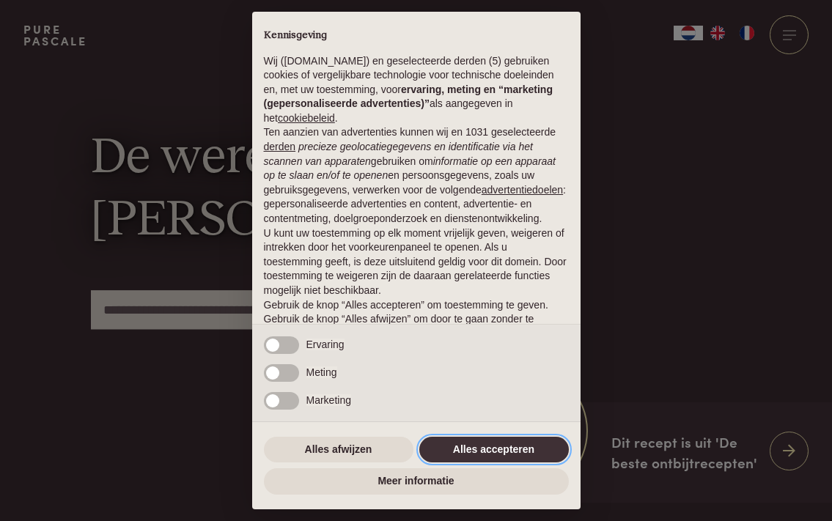
click at [479, 447] on button "Alles accepteren" at bounding box center [493, 450] width 149 height 26
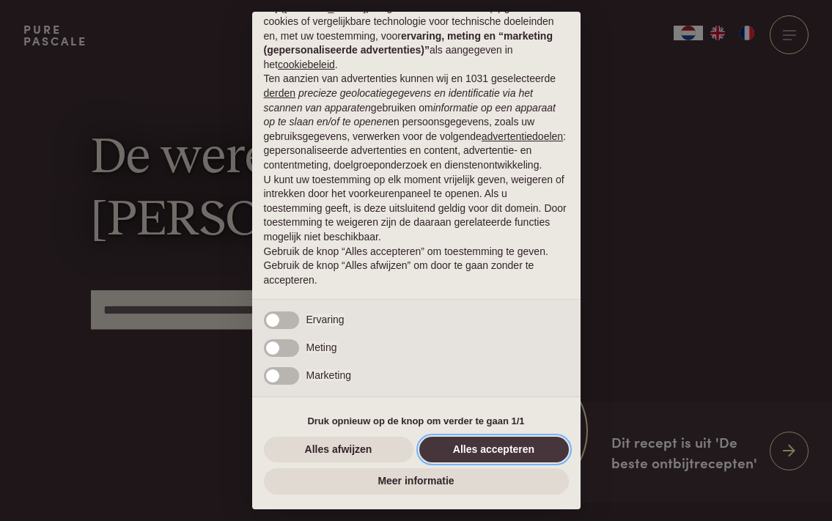
click at [479, 448] on button "Alles accepteren" at bounding box center [493, 450] width 149 height 26
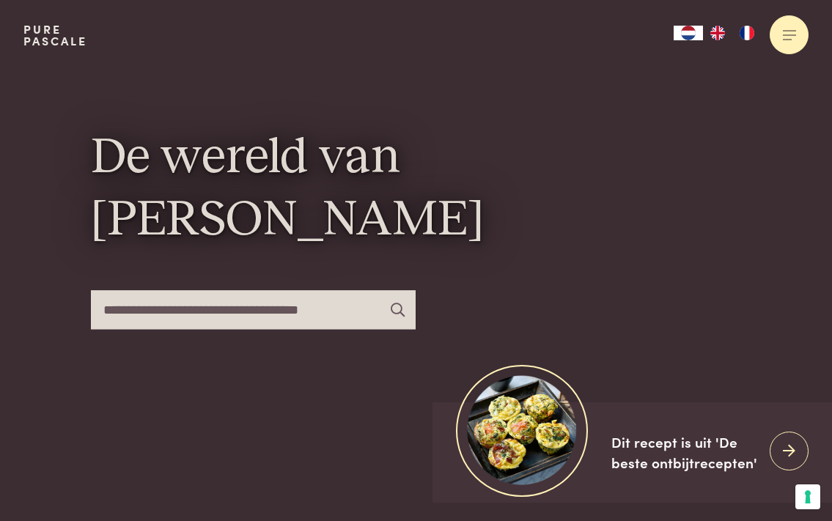
click at [794, 37] on div at bounding box center [788, 34] width 39 height 39
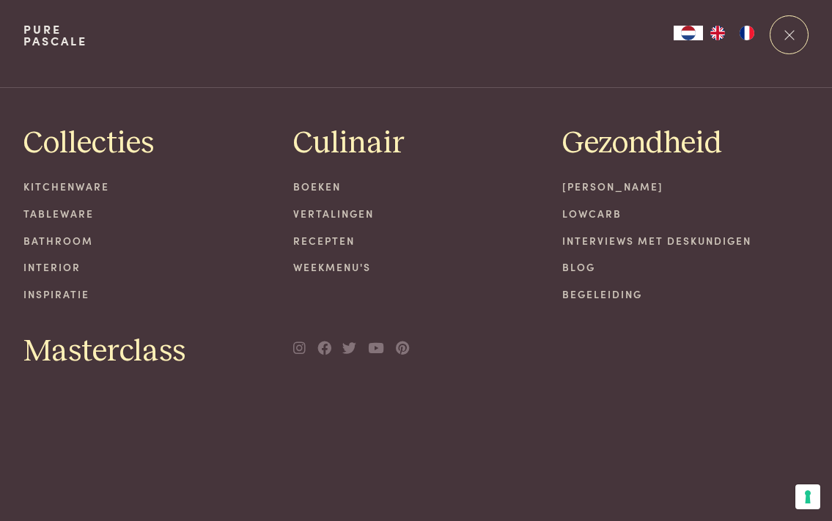
click at [681, 241] on link "Interviews met deskundigen" at bounding box center [685, 240] width 246 height 15
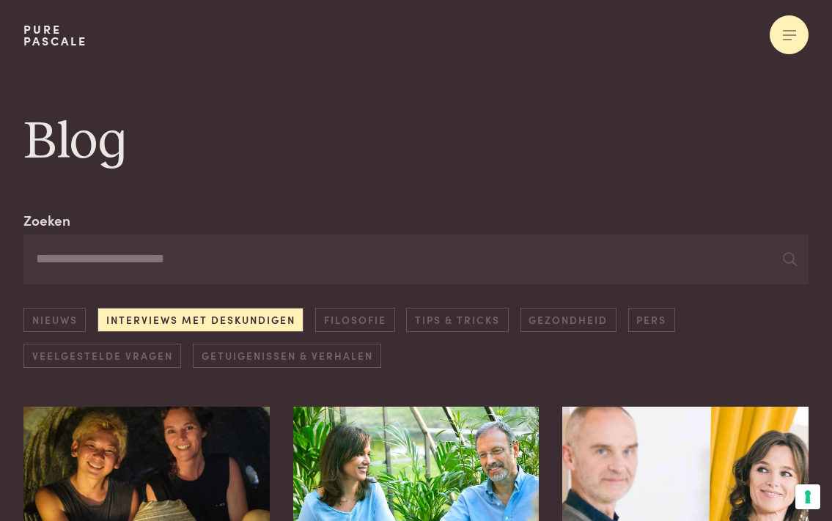
click at [788, 29] on div at bounding box center [788, 34] width 39 height 39
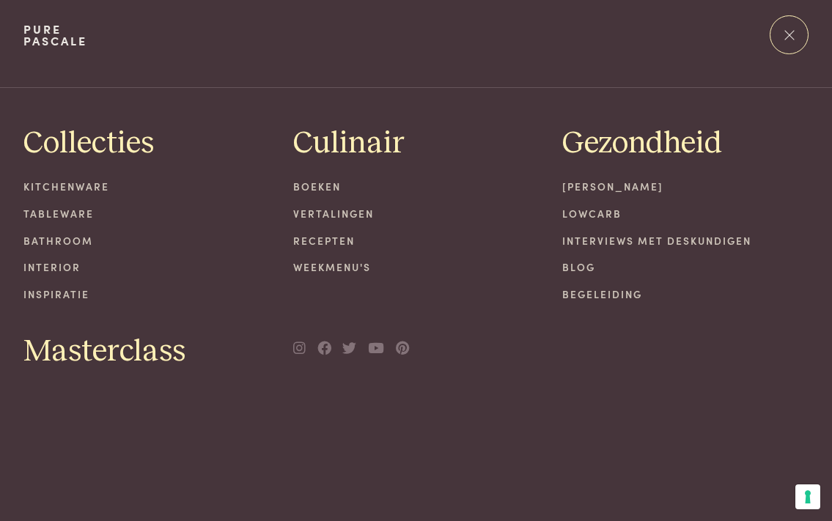
click at [582, 187] on link "[PERSON_NAME]" at bounding box center [685, 186] width 246 height 15
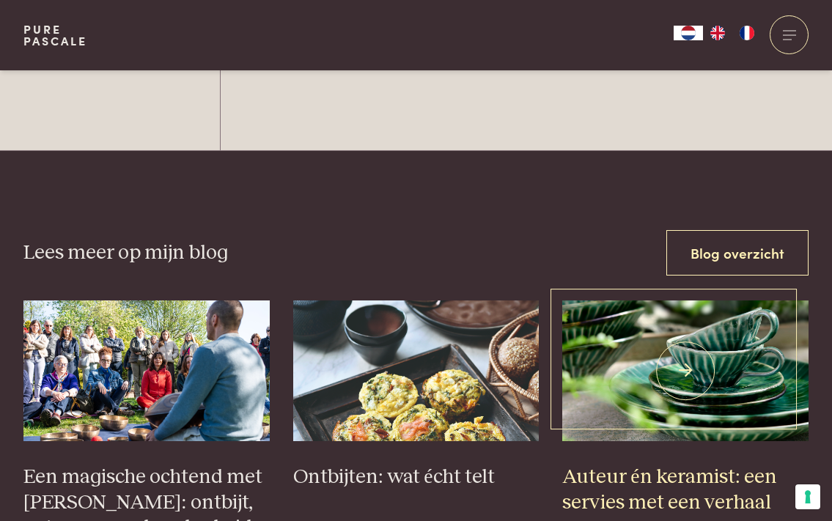
scroll to position [5625, 0]
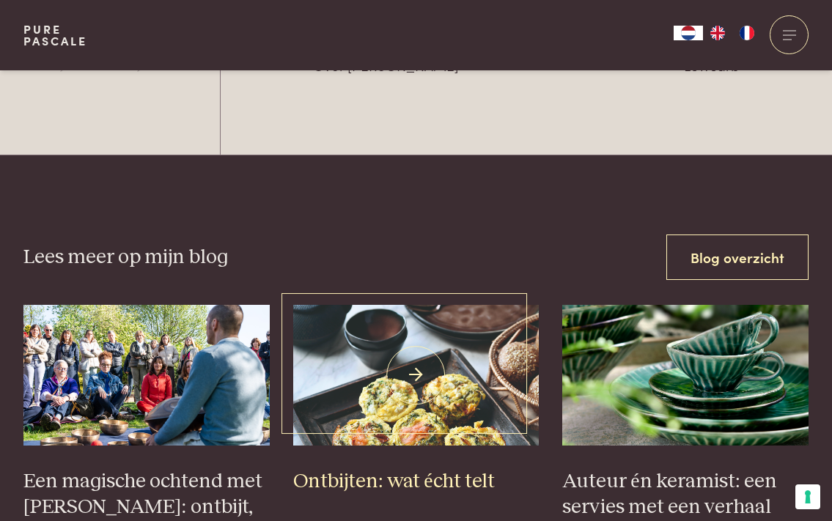
click at [484, 308] on img at bounding box center [416, 375] width 246 height 141
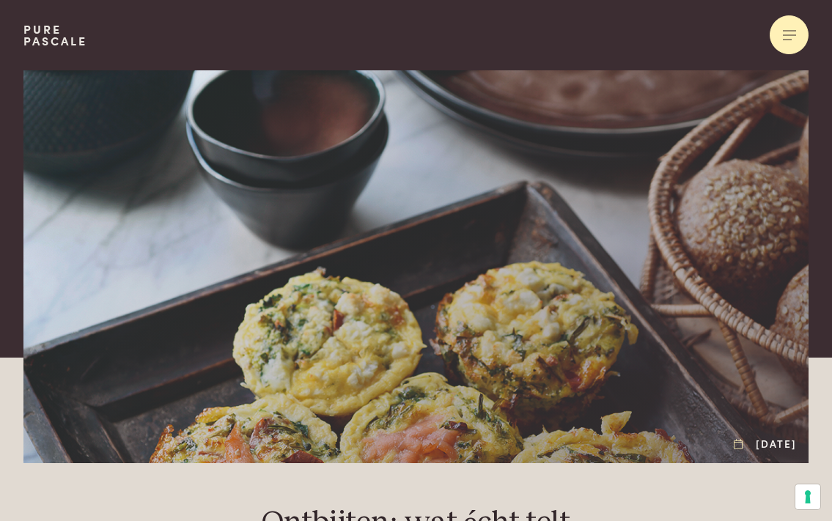
click at [789, 34] on span at bounding box center [789, 34] width 13 height 1
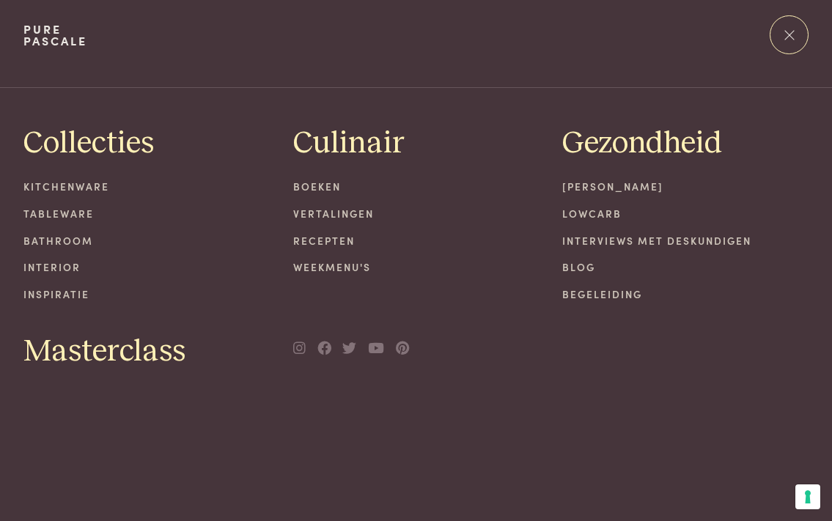
click at [306, 239] on link "Recepten" at bounding box center [416, 240] width 246 height 15
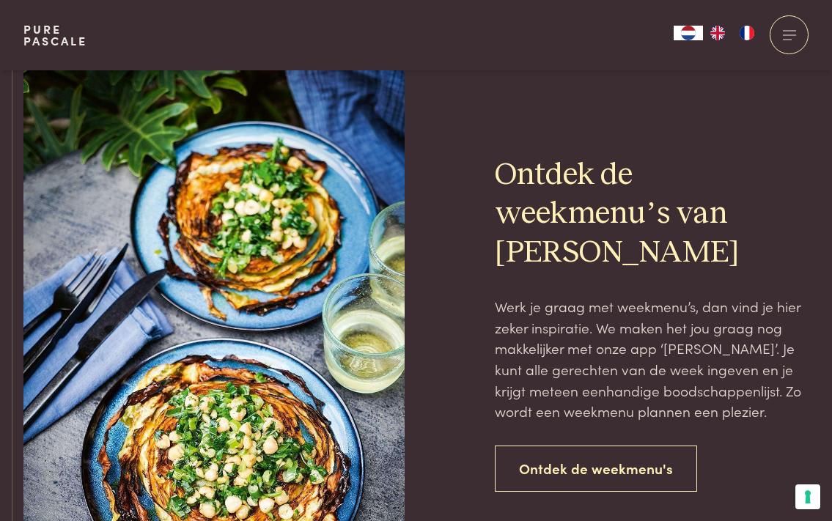
scroll to position [3092, 0]
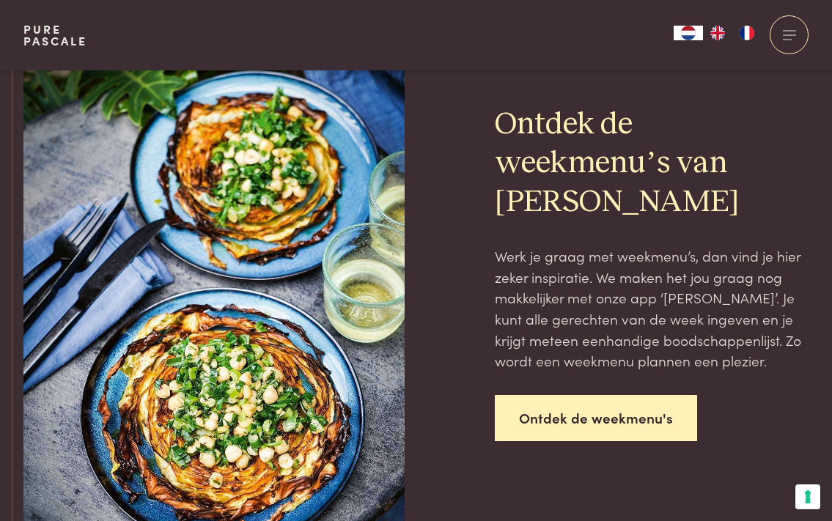
click at [530, 409] on link "Ontdek de weekmenu's" at bounding box center [596, 418] width 202 height 46
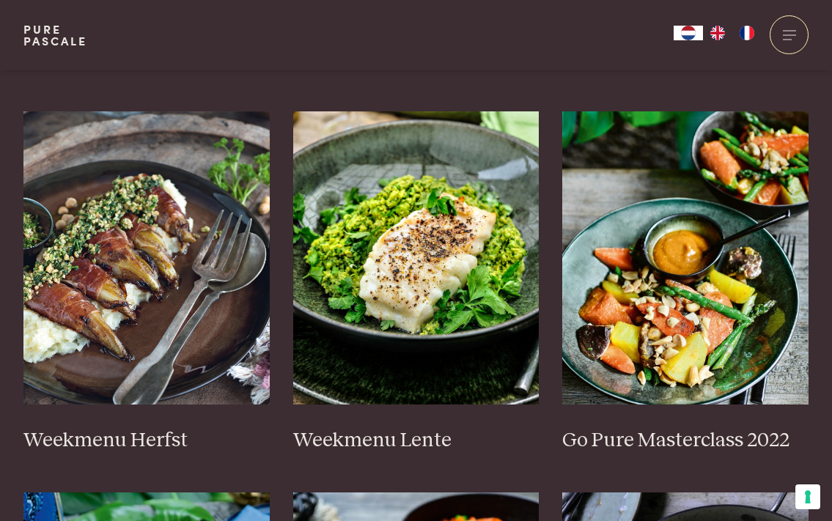
scroll to position [738, 0]
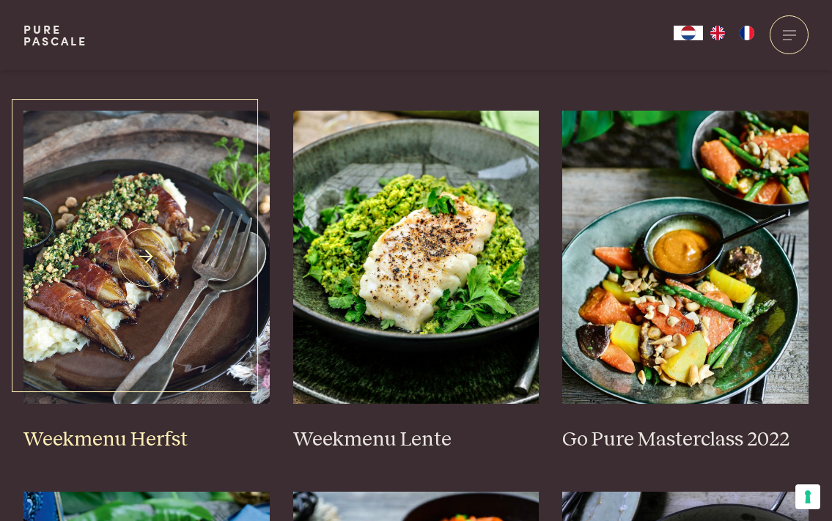
click at [141, 285] on img at bounding box center [146, 257] width 246 height 293
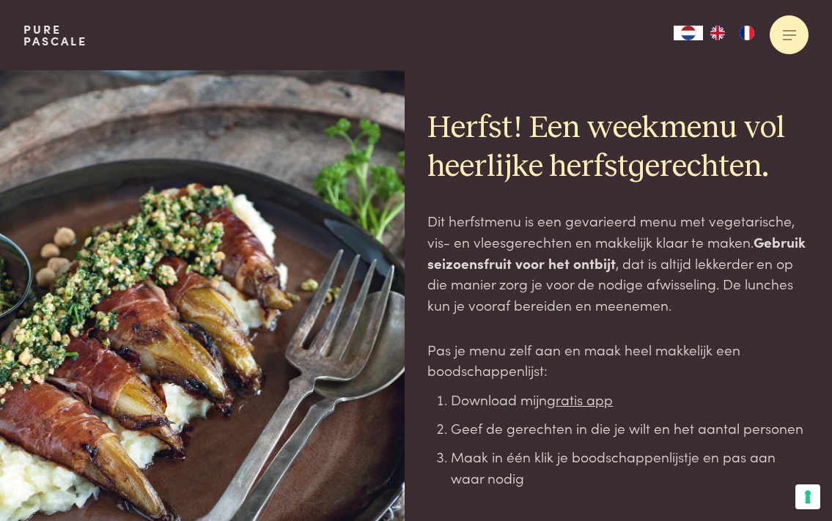
click at [786, 38] on div at bounding box center [788, 34] width 39 height 39
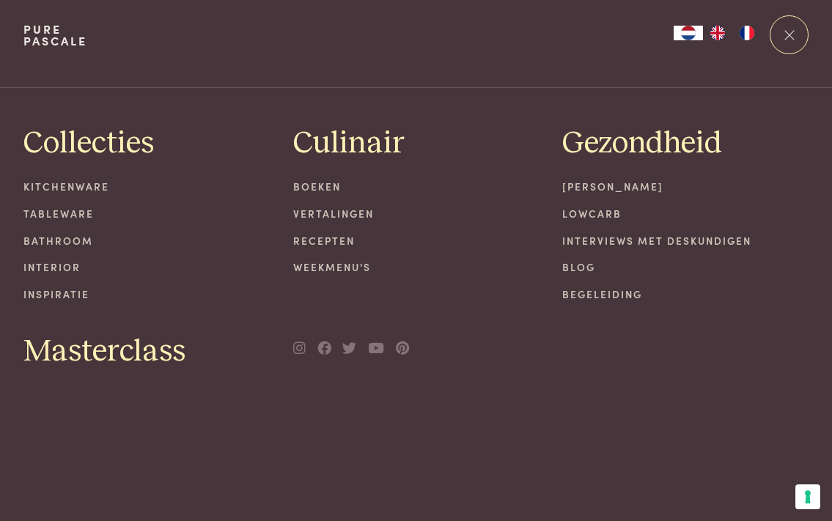
click at [319, 187] on link "Boeken" at bounding box center [416, 186] width 246 height 15
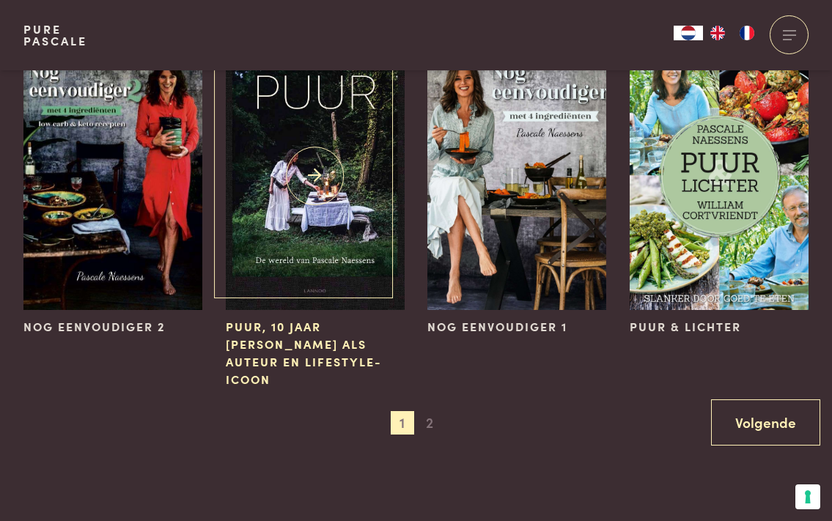
scroll to position [1188, 0]
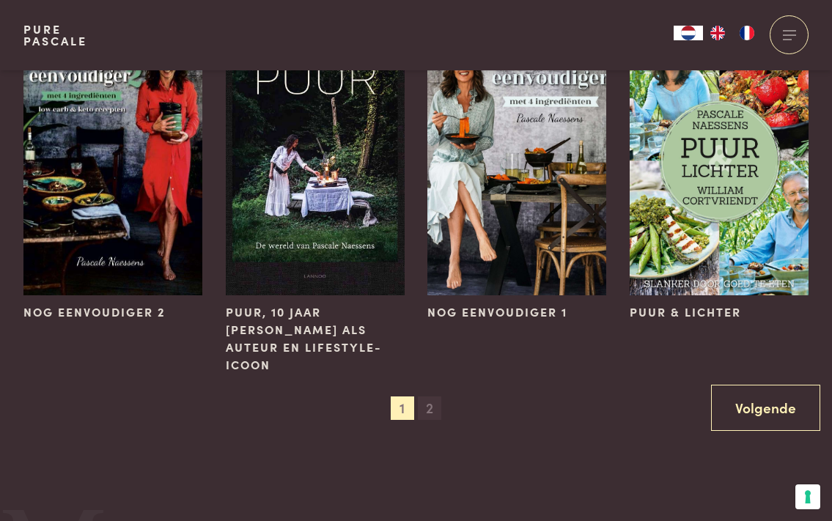
click at [431, 396] on span "2" at bounding box center [429, 407] width 23 height 23
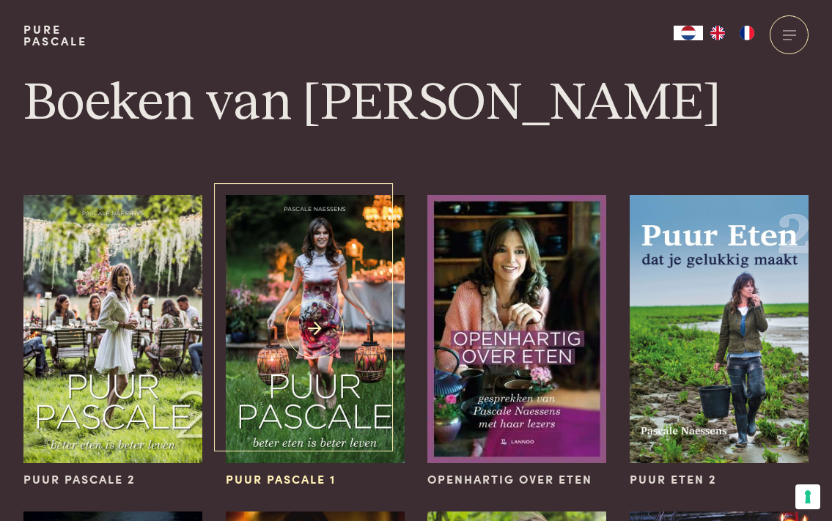
scroll to position [0, 0]
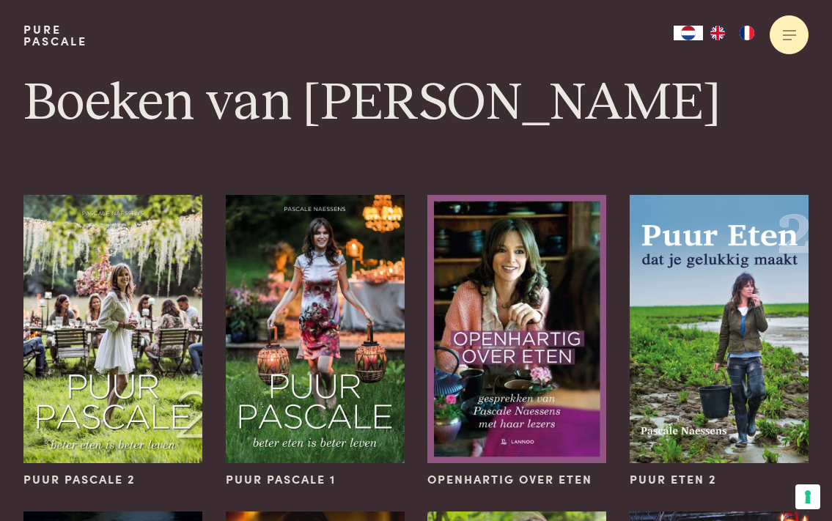
click at [794, 29] on div at bounding box center [788, 34] width 39 height 39
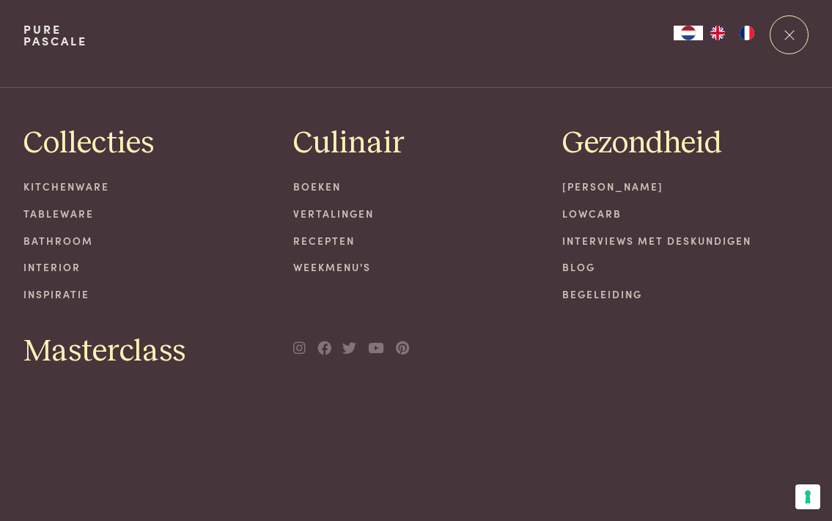
click at [323, 240] on link "Recepten" at bounding box center [416, 240] width 246 height 15
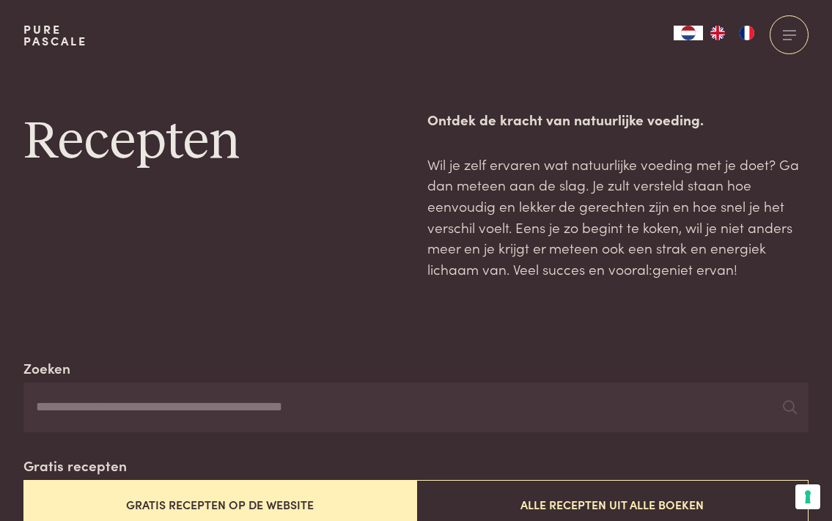
click at [188, 398] on input "Zoeken" at bounding box center [415, 407] width 785 height 50
type input "****"
click at [95, 407] on input "****" at bounding box center [415, 407] width 785 height 50
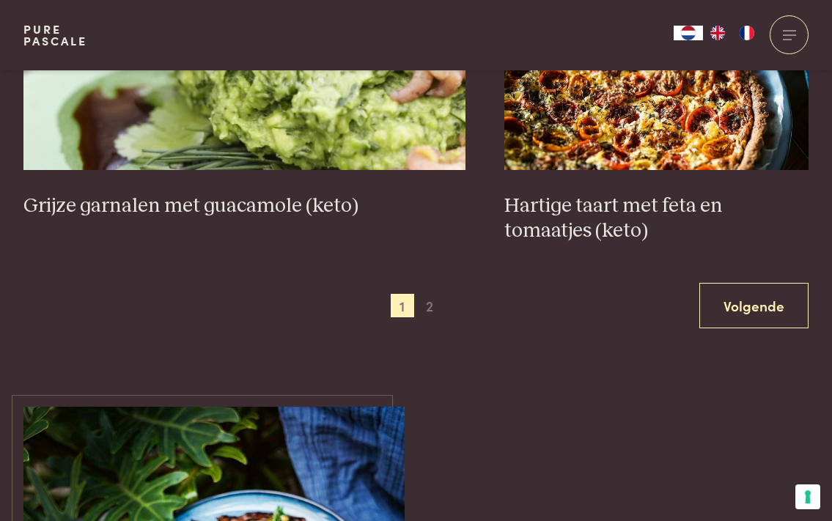
scroll to position [2804, 0]
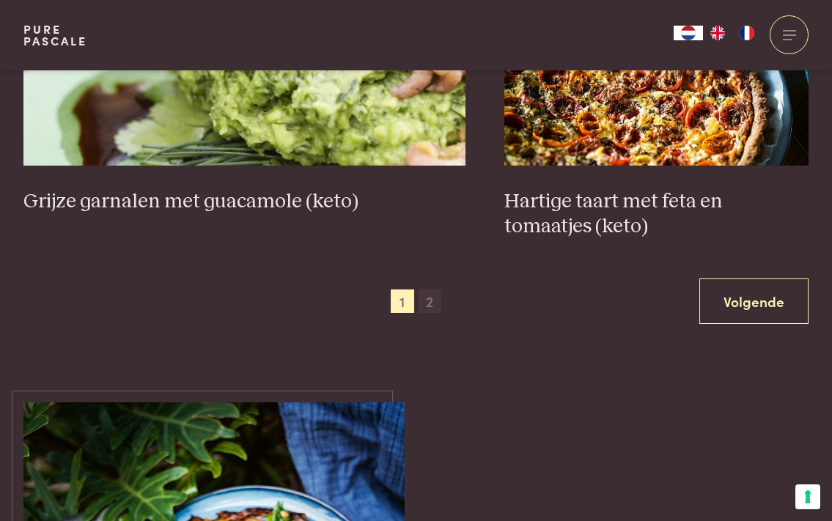
click at [430, 295] on span "2" at bounding box center [429, 300] width 23 height 23
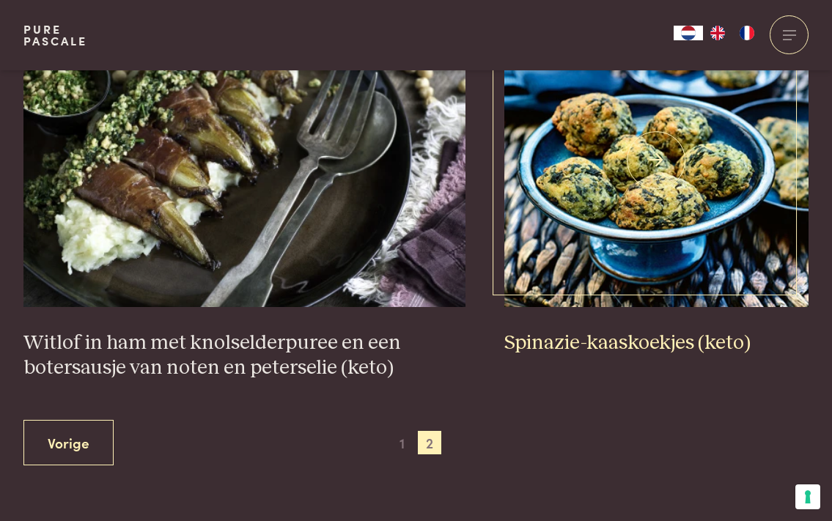
scroll to position [2616, 0]
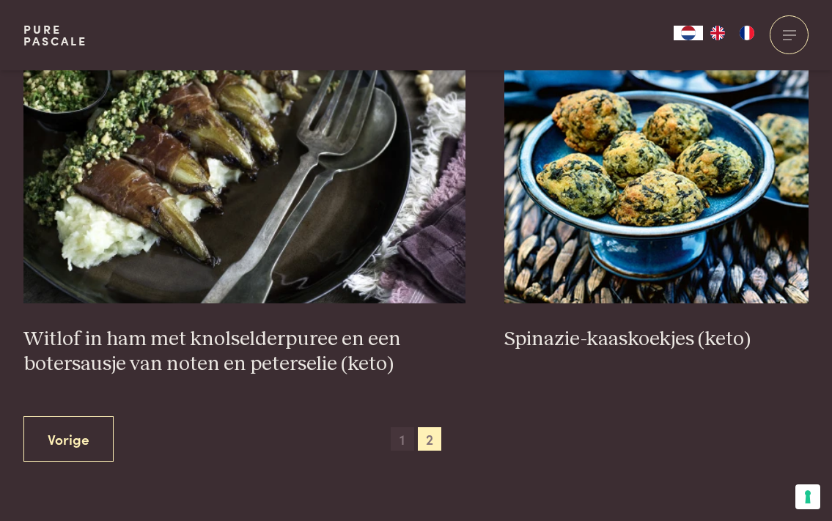
click at [400, 428] on span "1" at bounding box center [402, 438] width 23 height 23
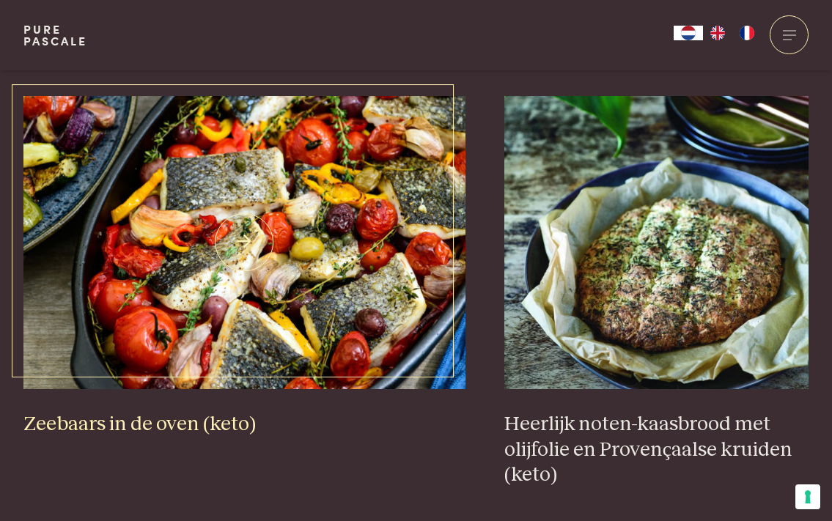
scroll to position [1408, 0]
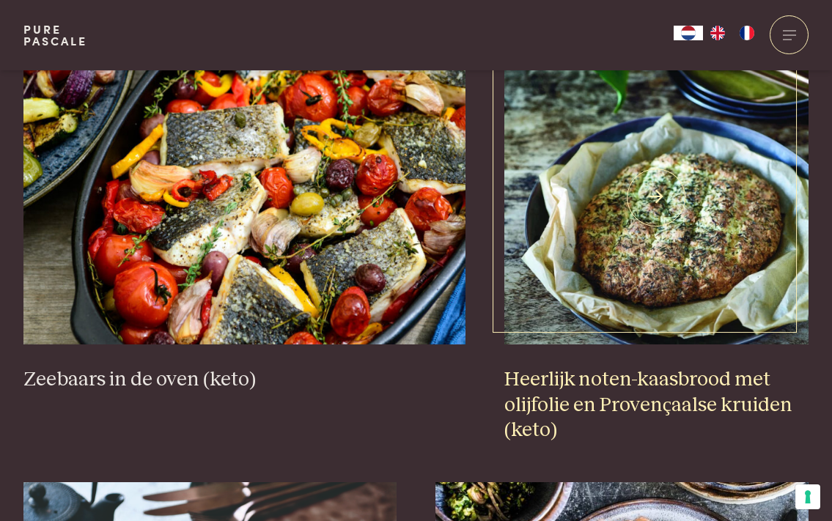
click at [660, 259] on img at bounding box center [656, 197] width 304 height 293
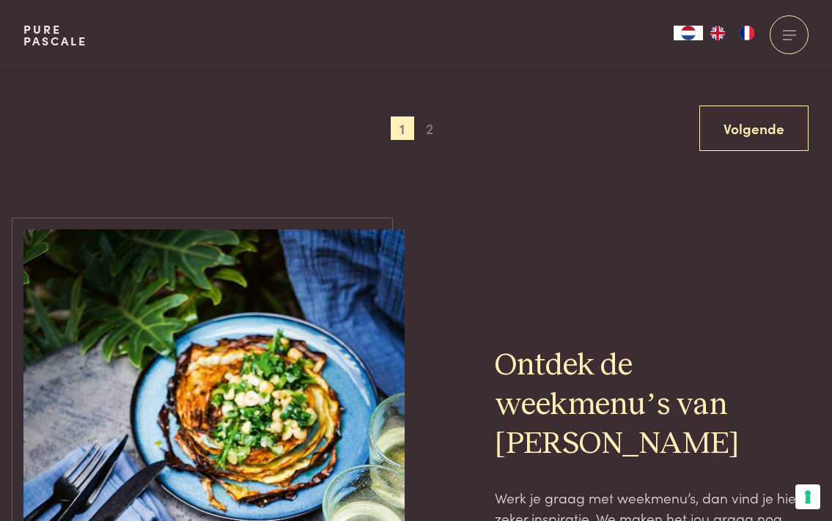
scroll to position [2994, 0]
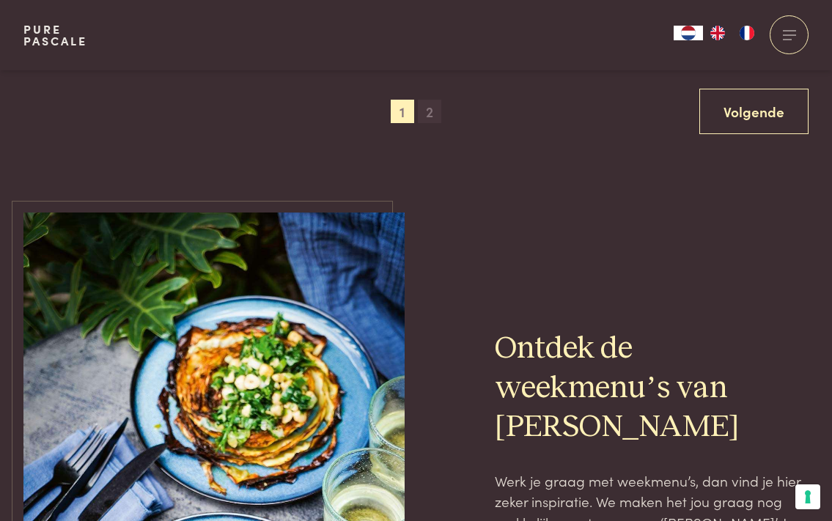
click at [431, 101] on span "2" at bounding box center [429, 111] width 23 height 23
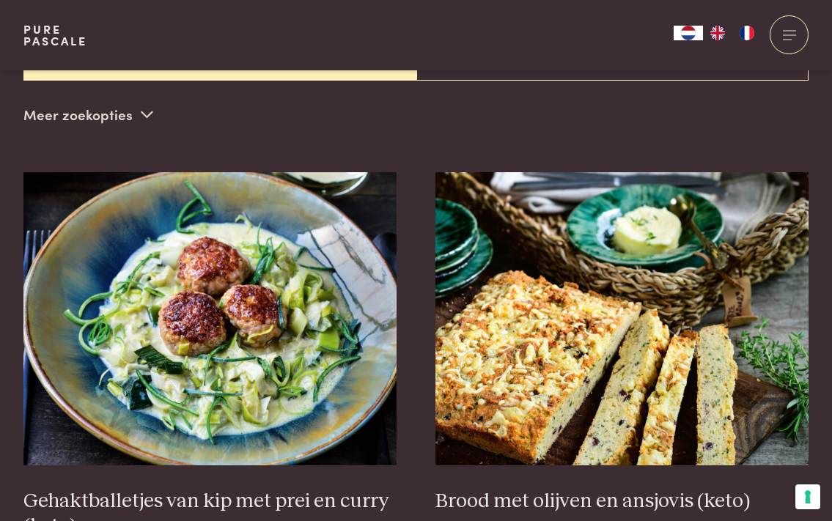
scroll to position [454, 0]
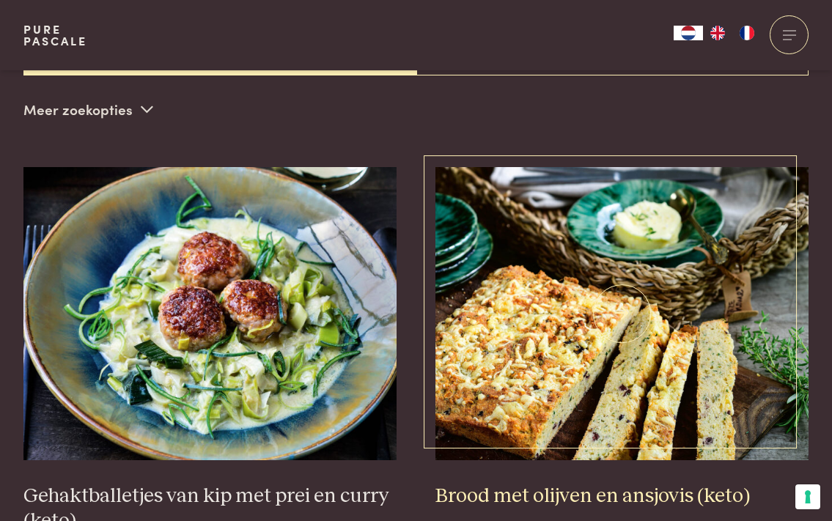
click at [517, 325] on img at bounding box center [621, 313] width 373 height 293
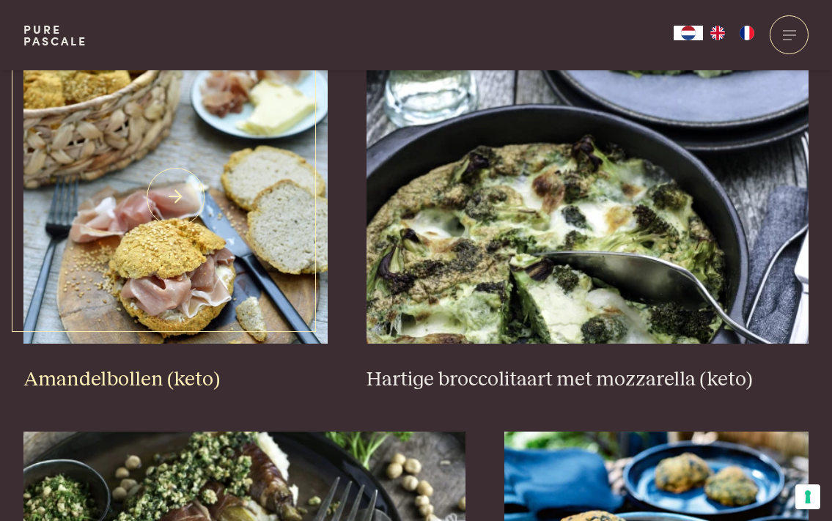
scroll to position [2174, 0]
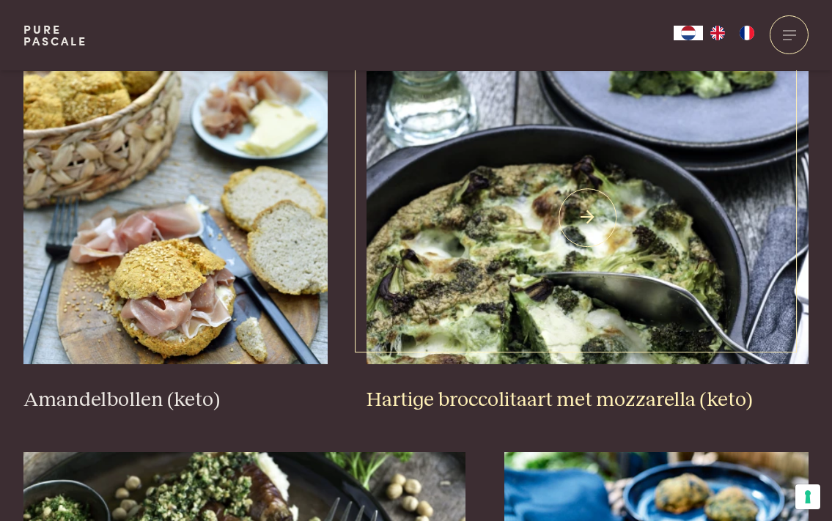
click at [440, 205] on img at bounding box center [587, 217] width 442 height 293
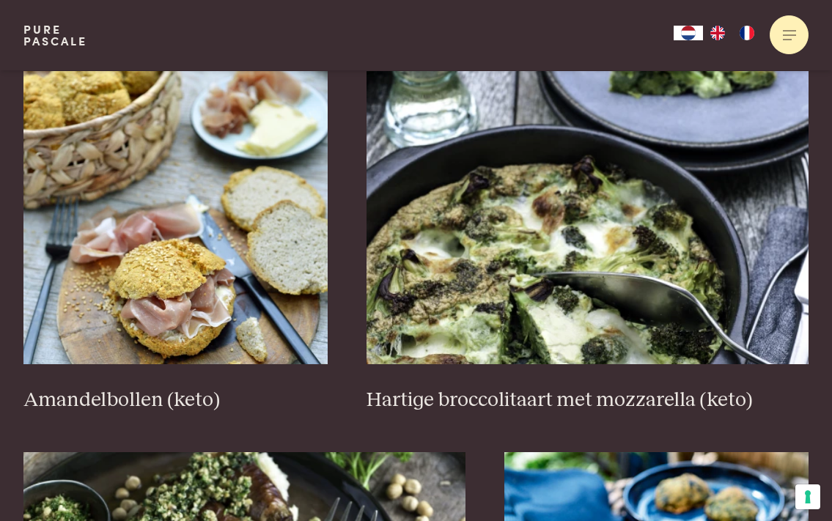
click at [784, 31] on div at bounding box center [788, 34] width 39 height 39
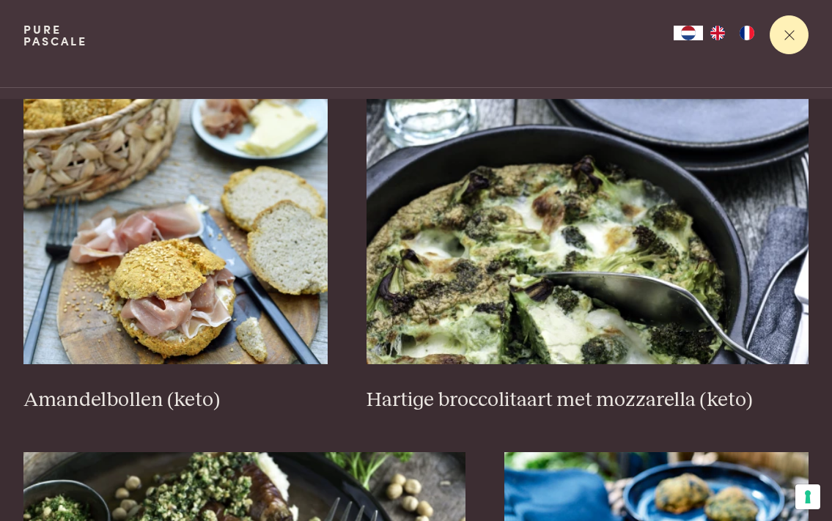
scroll to position [0, 0]
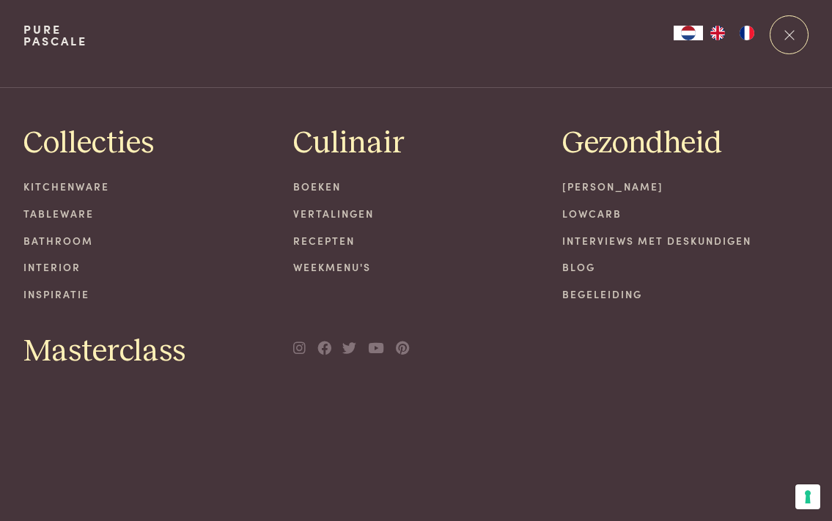
click at [598, 186] on link "[PERSON_NAME]" at bounding box center [685, 186] width 246 height 15
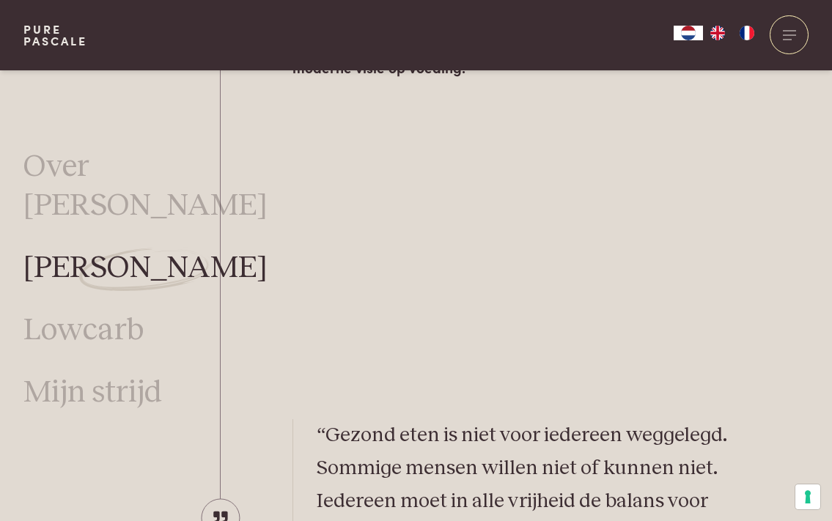
scroll to position [2489, 0]
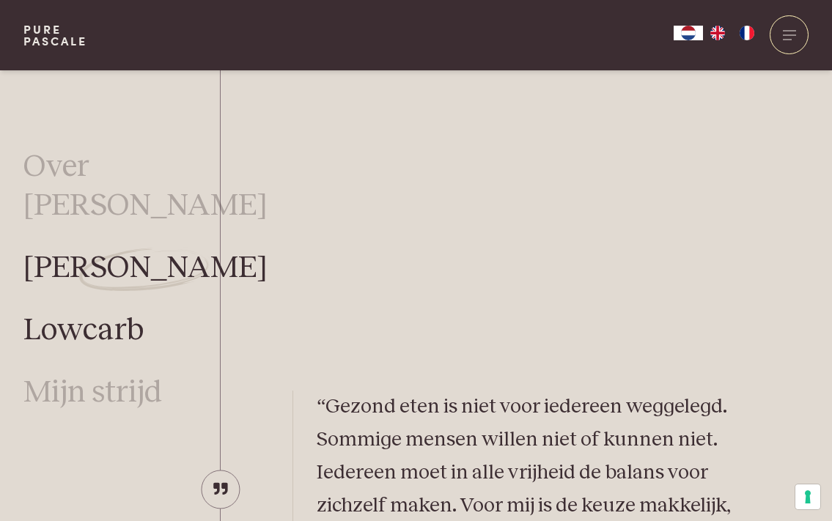
click at [59, 311] on link "Lowcarb" at bounding box center [83, 330] width 120 height 39
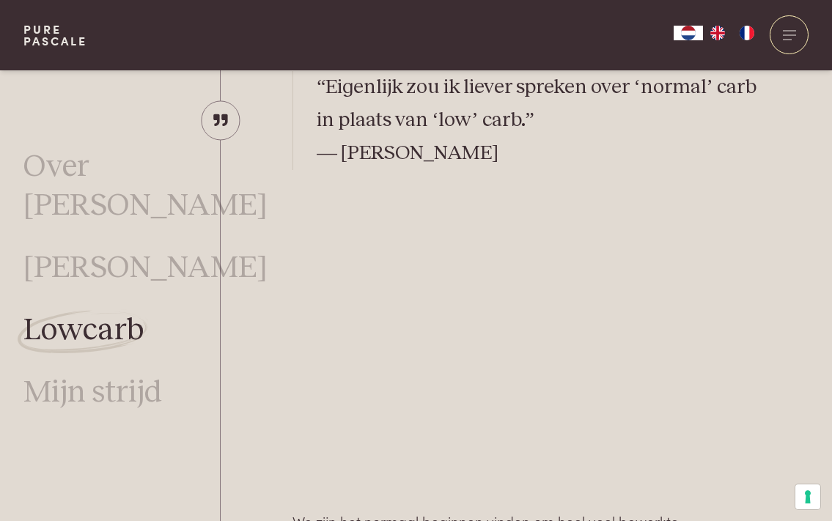
scroll to position [828, 0]
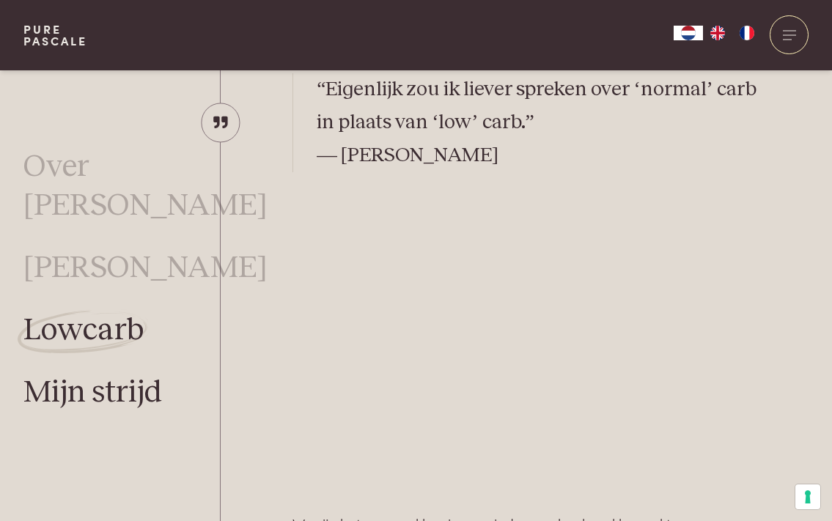
click at [40, 374] on link "Mijn strijd" at bounding box center [92, 393] width 138 height 39
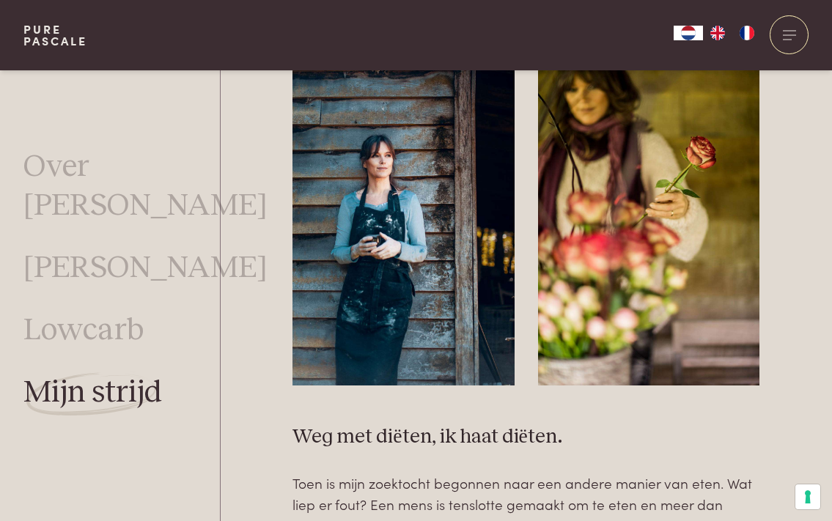
scroll to position [676, 0]
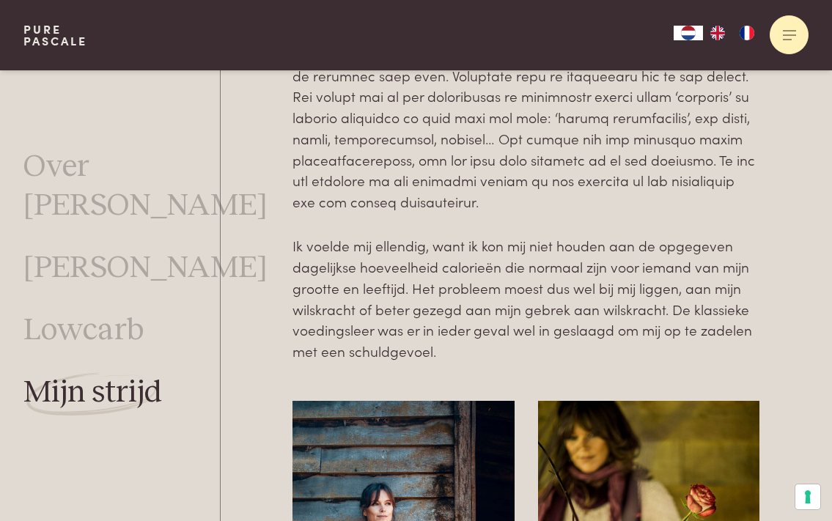
click at [788, 34] on span at bounding box center [789, 34] width 13 height 1
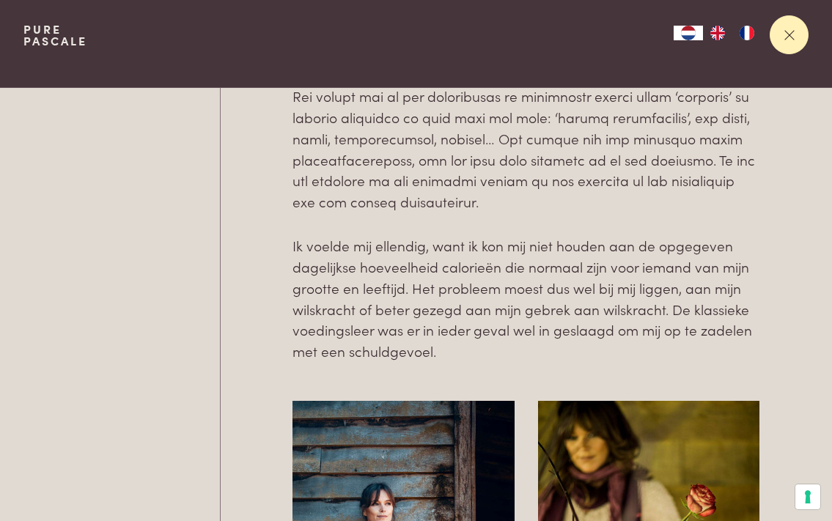
scroll to position [0, 0]
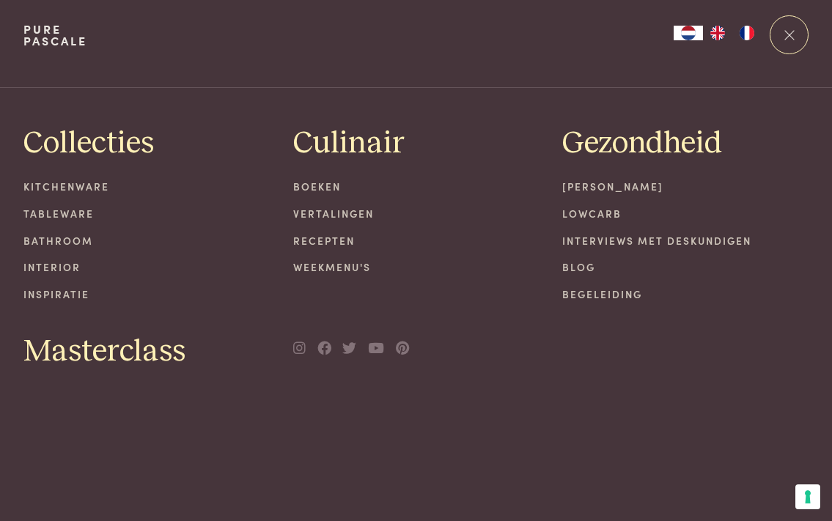
click at [339, 238] on link "Recepten" at bounding box center [416, 240] width 246 height 15
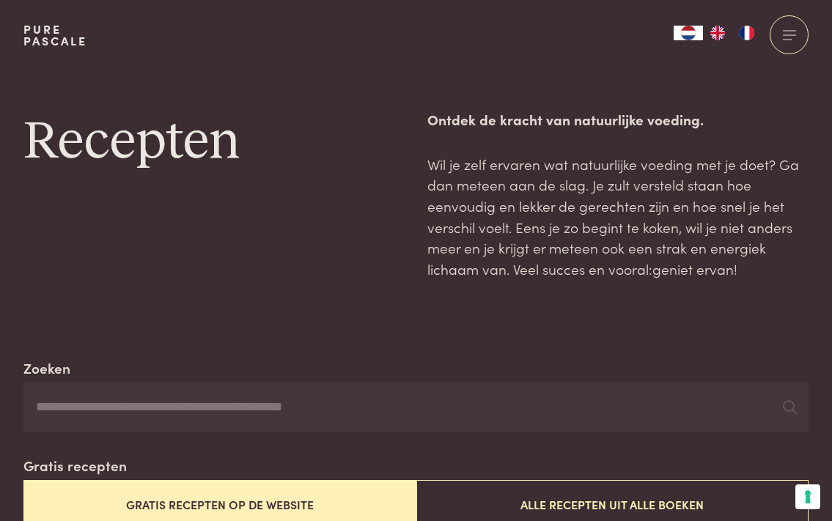
click at [164, 404] on input "Zoeken" at bounding box center [415, 407] width 785 height 50
type input "****"
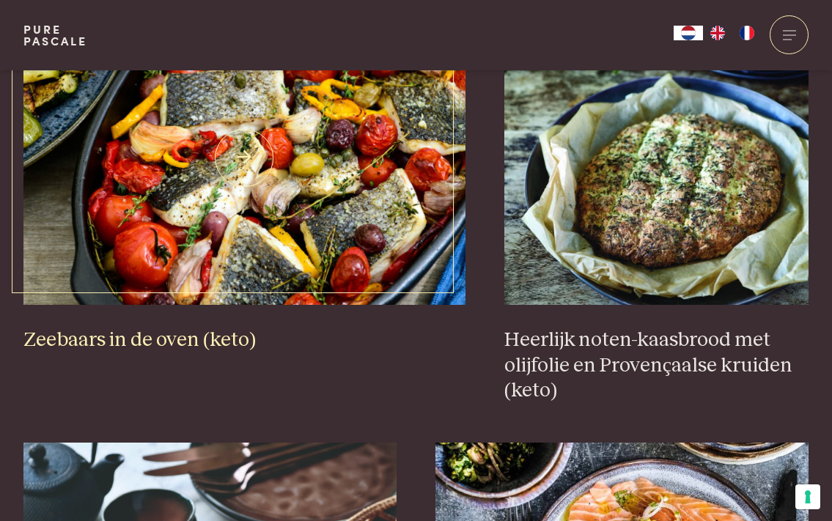
scroll to position [1474, 0]
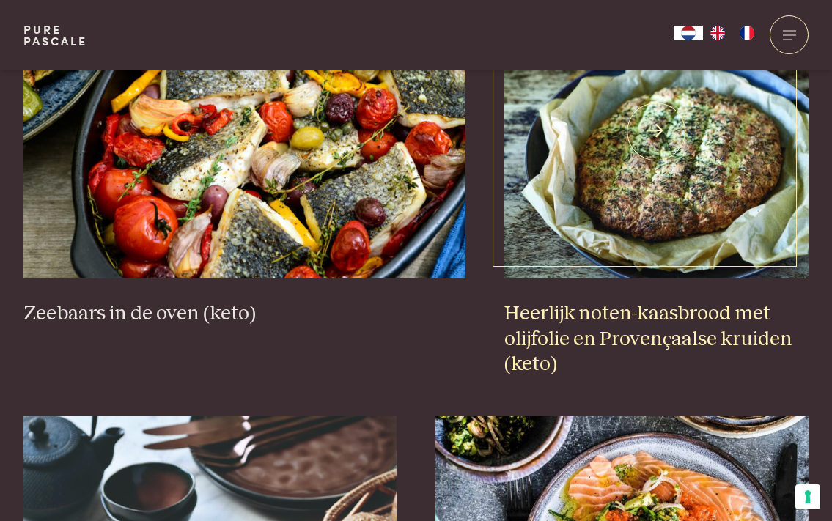
click at [634, 169] on img at bounding box center [656, 131] width 304 height 293
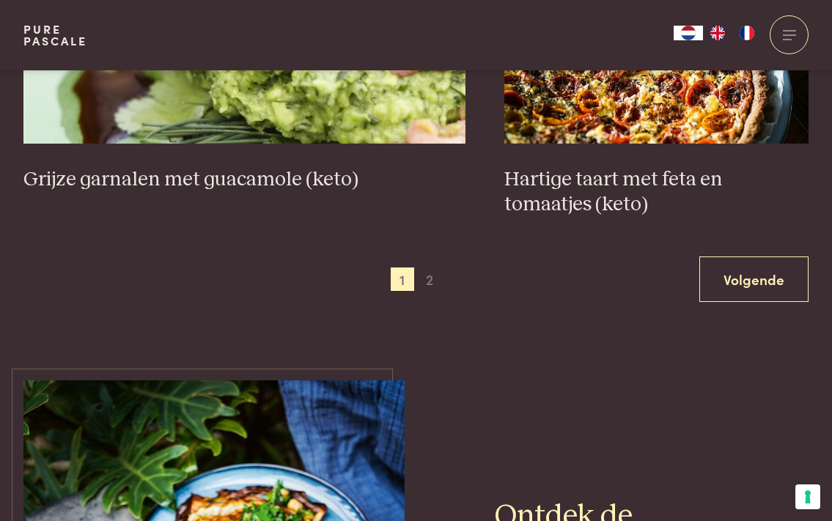
scroll to position [2836, 0]
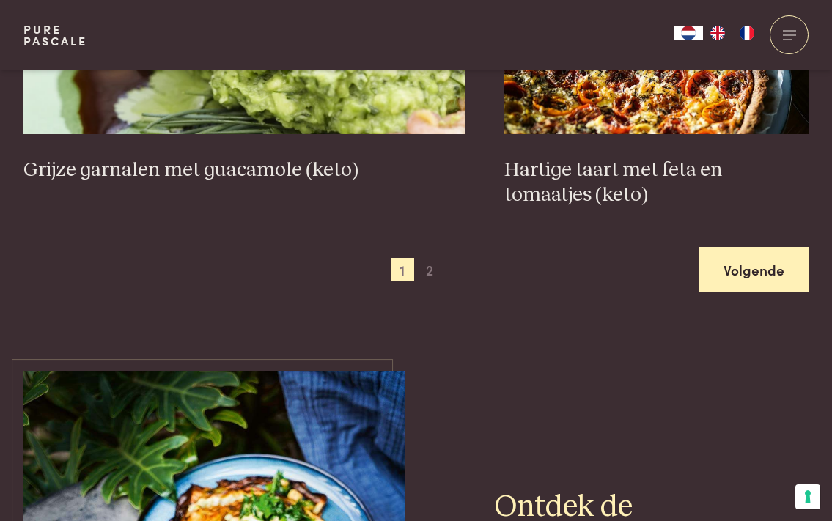
click at [749, 264] on link "Volgende" at bounding box center [753, 270] width 109 height 46
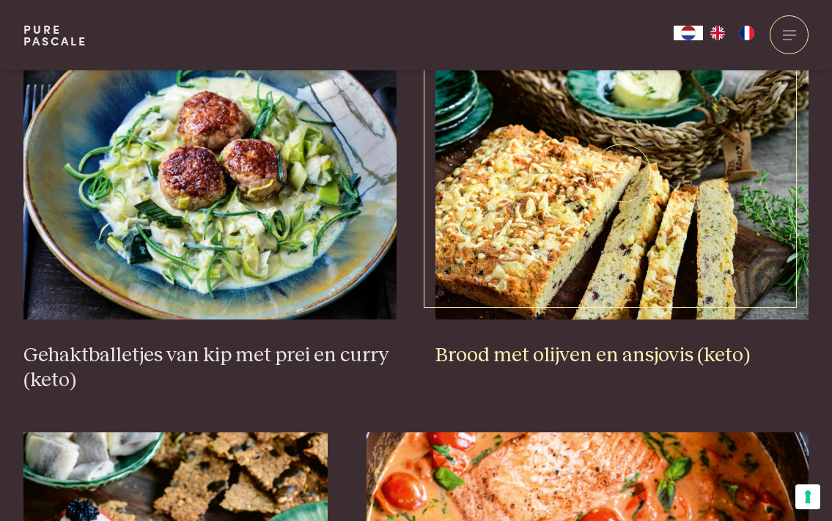
scroll to position [595, 0]
click at [611, 181] on img at bounding box center [621, 172] width 373 height 293
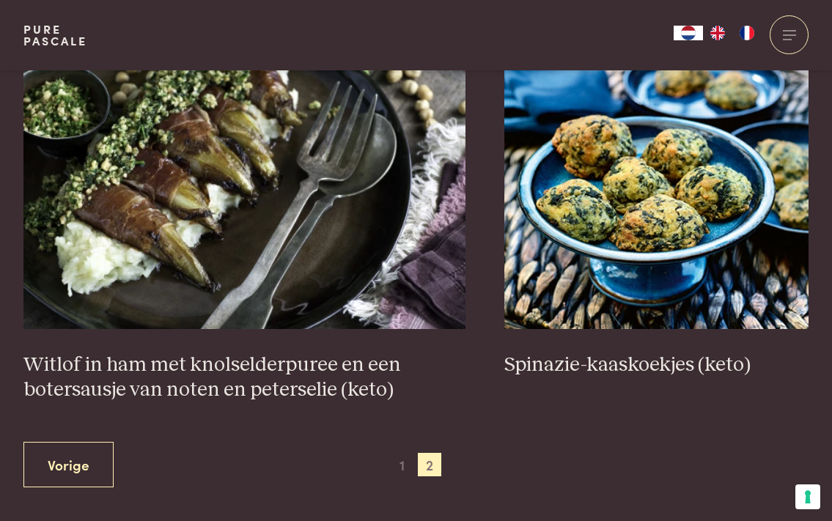
scroll to position [2600, 0]
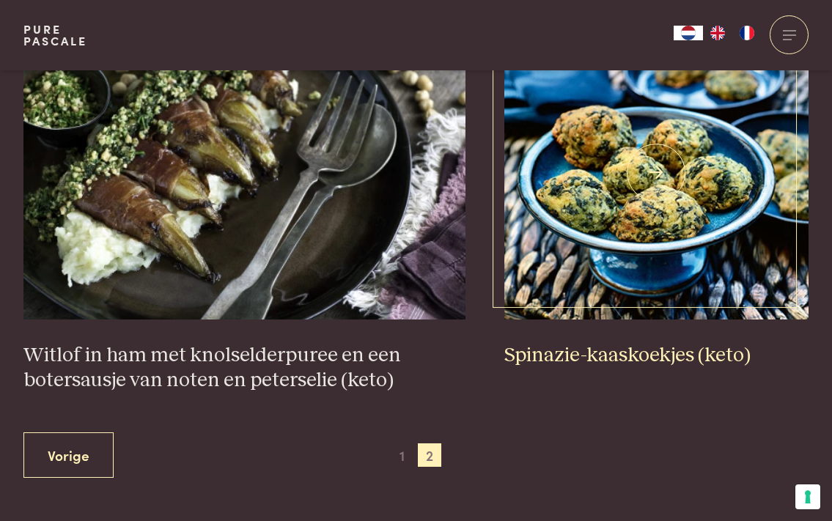
click at [574, 218] on img at bounding box center [656, 172] width 304 height 293
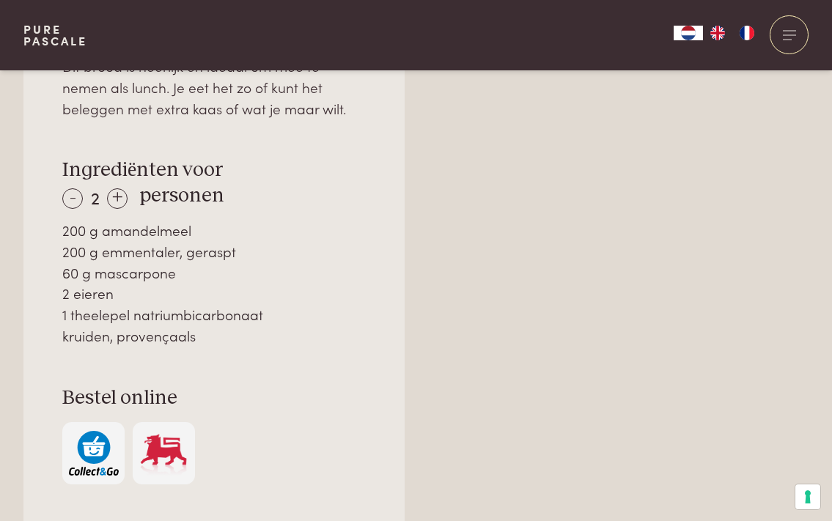
scroll to position [1057, 0]
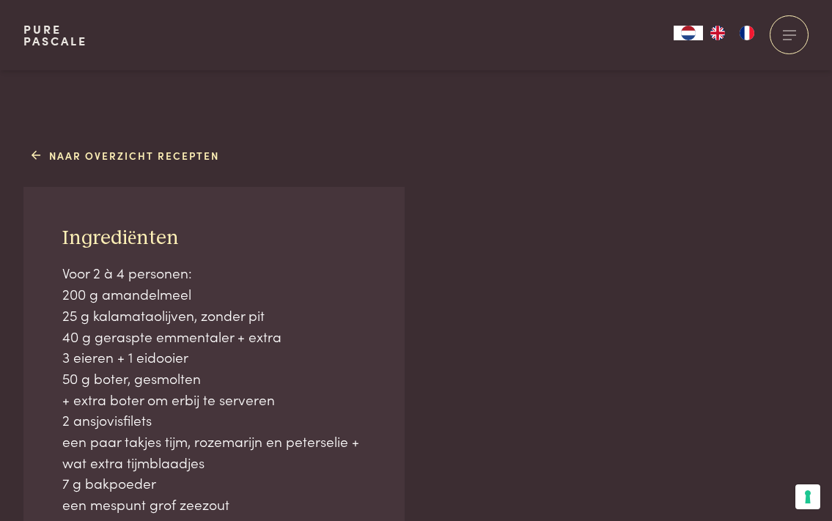
scroll to position [873, 0]
